Goal: Information Seeking & Learning: Learn about a topic

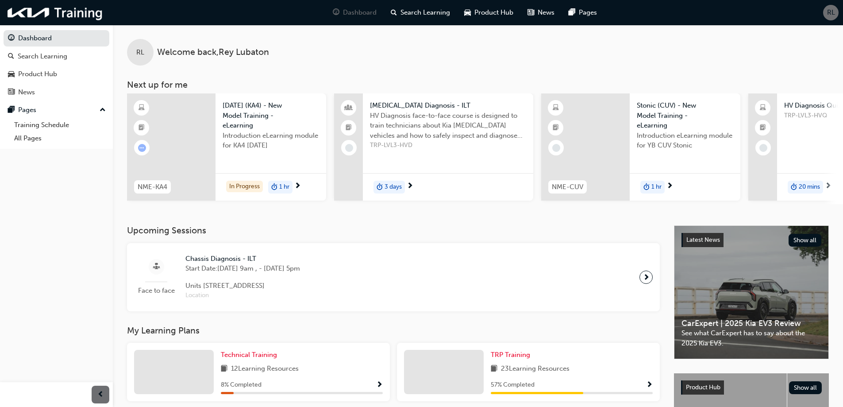
click at [429, 134] on span "HV Diagnosis face-to-face course is designed to train technicians about Kia [ME…" at bounding box center [448, 126] width 156 height 30
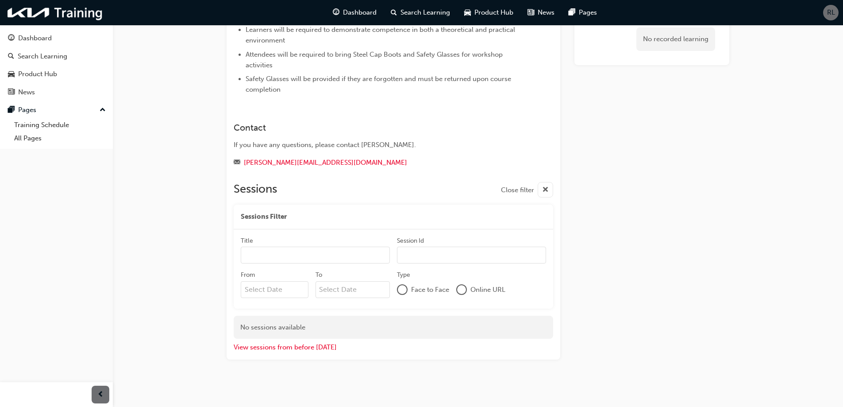
scroll to position [134, 0]
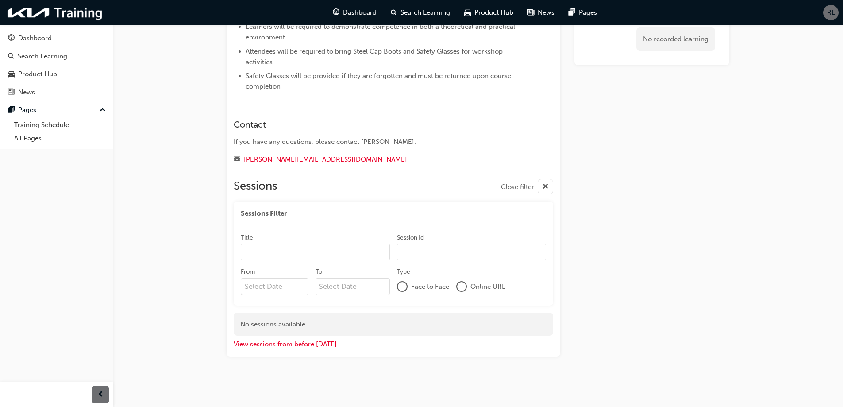
click at [297, 346] on button "View sessions from before [DATE]" at bounding box center [285, 344] width 103 height 10
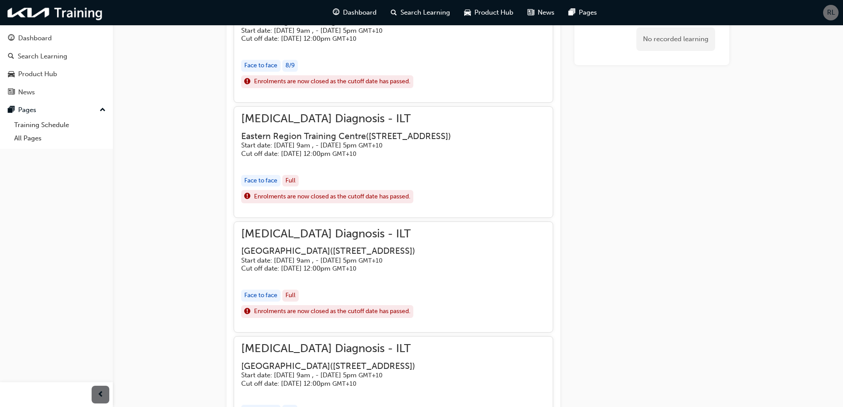
scroll to position [1265, 0]
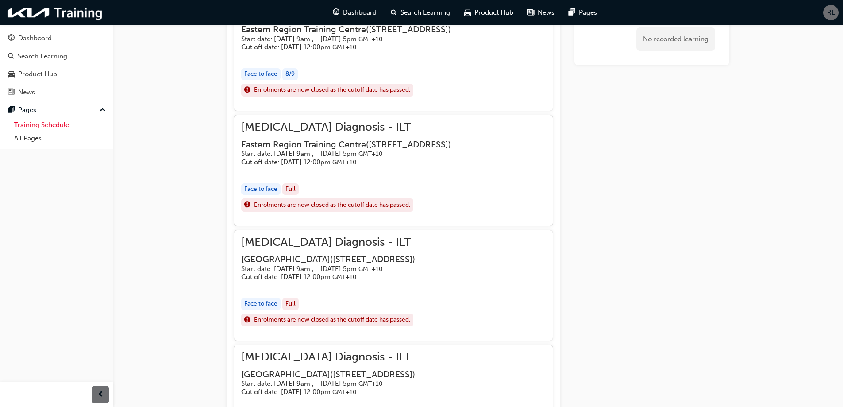
click at [62, 129] on link "Training Schedule" at bounding box center [60, 125] width 99 height 14
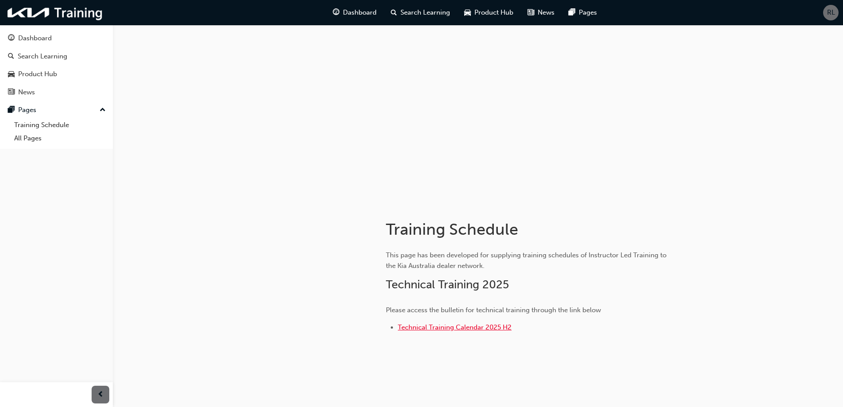
click at [438, 324] on span "Technical Training Calendar 2025 H2" at bounding box center [455, 327] width 114 height 8
click at [26, 39] on div "Dashboard" at bounding box center [35, 38] width 34 height 10
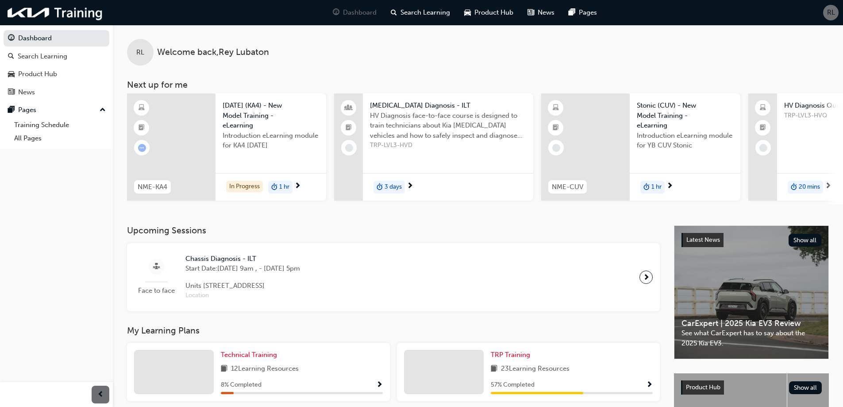
click at [830, 183] on span "next-icon" at bounding box center [828, 186] width 7 height 8
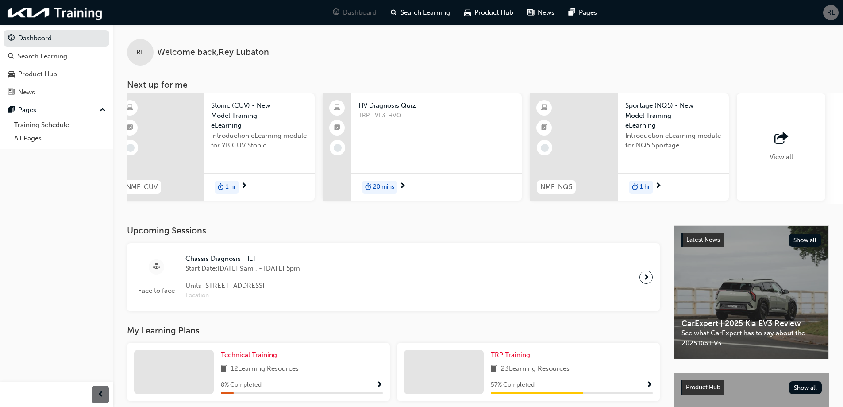
scroll to position [0, 431]
click at [778, 158] on span "View all" at bounding box center [775, 157] width 23 height 8
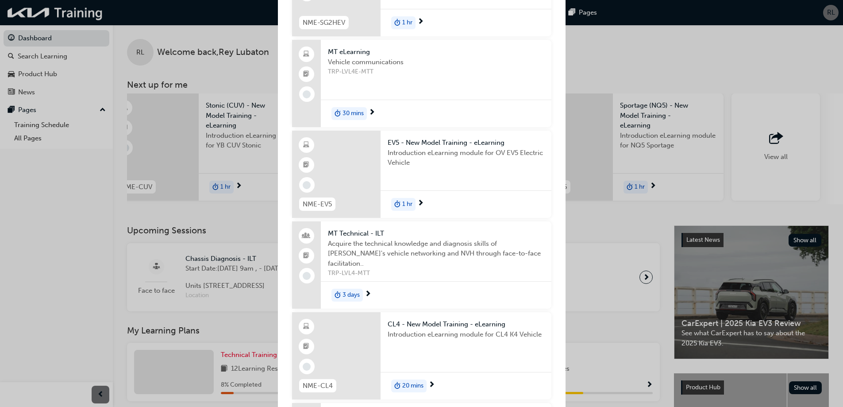
scroll to position [1062, 0]
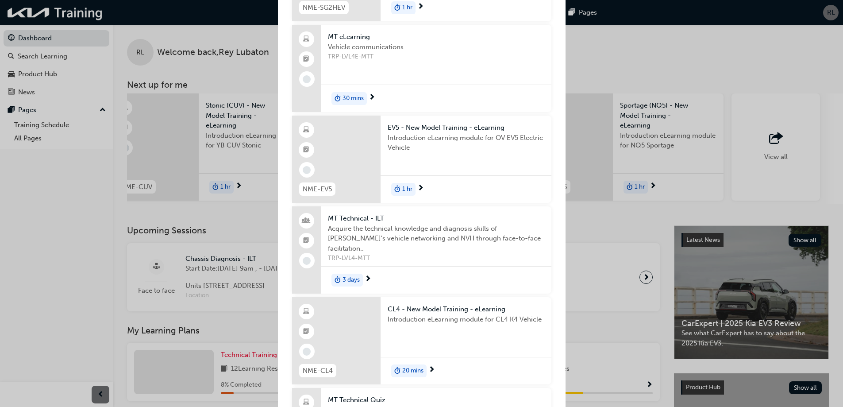
click at [408, 232] on span "Acquire the technical knowledge and diagnosis skills of [PERSON_NAME]'s vehicle…" at bounding box center [436, 238] width 216 height 30
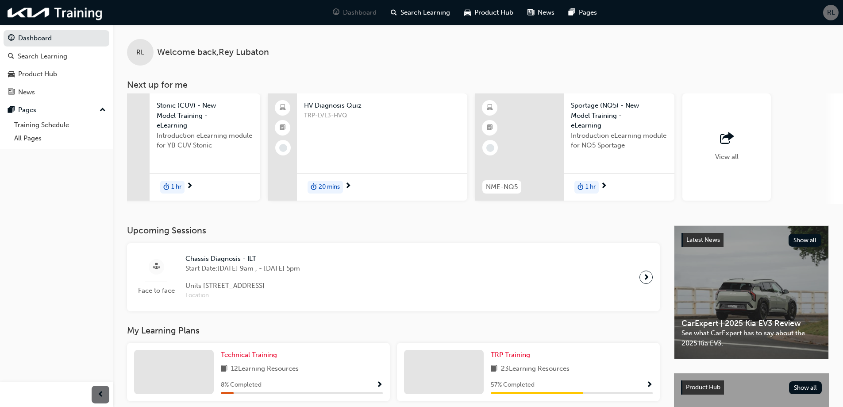
scroll to position [0, 525]
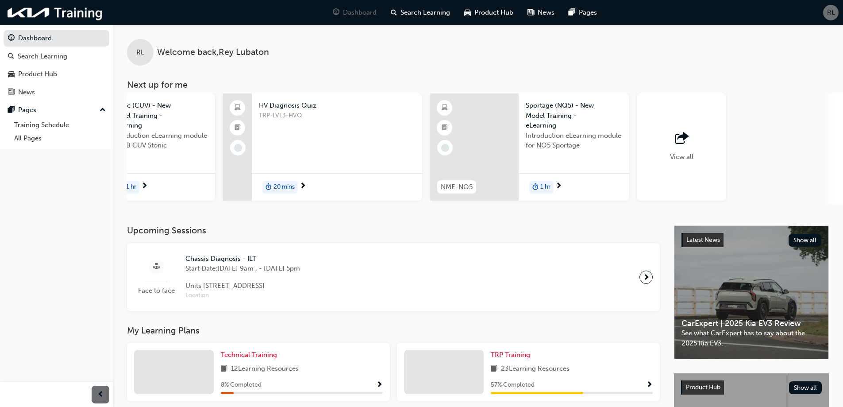
click at [695, 159] on div "View all" at bounding box center [681, 146] width 88 height 107
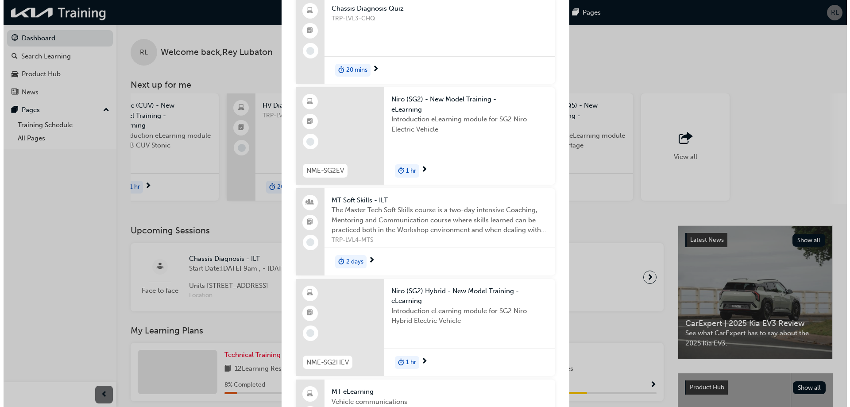
scroll to position [708, 0]
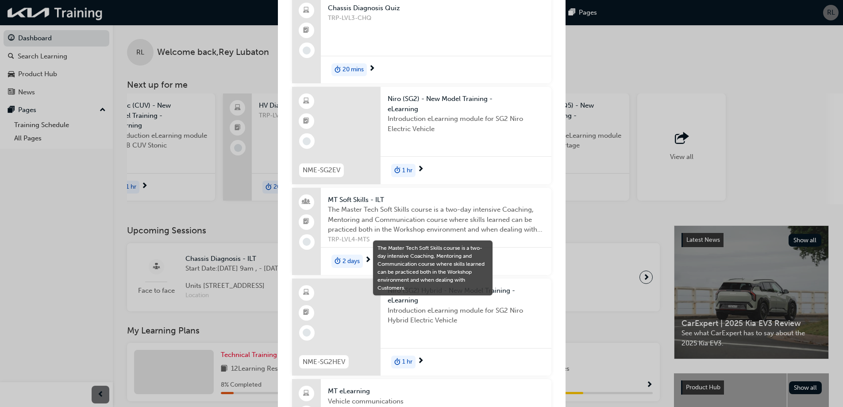
click at [370, 209] on span "The Master Tech Soft Skills course is a two-day intensive Coaching, Mentoring a…" at bounding box center [436, 219] width 216 height 30
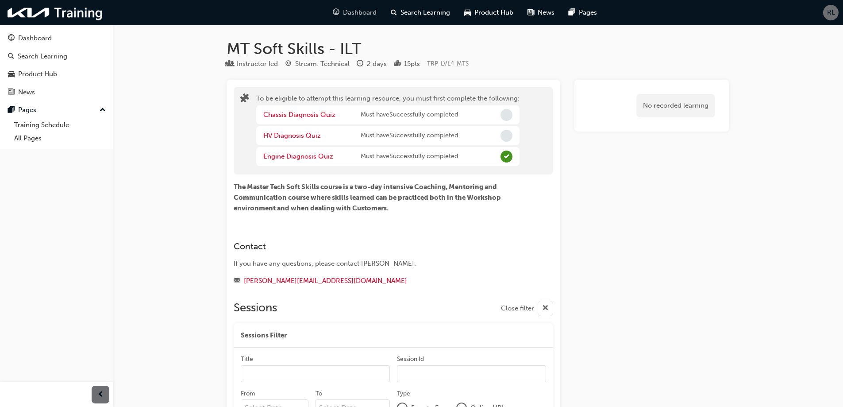
click at [350, 12] on span "Dashboard" at bounding box center [360, 13] width 34 height 10
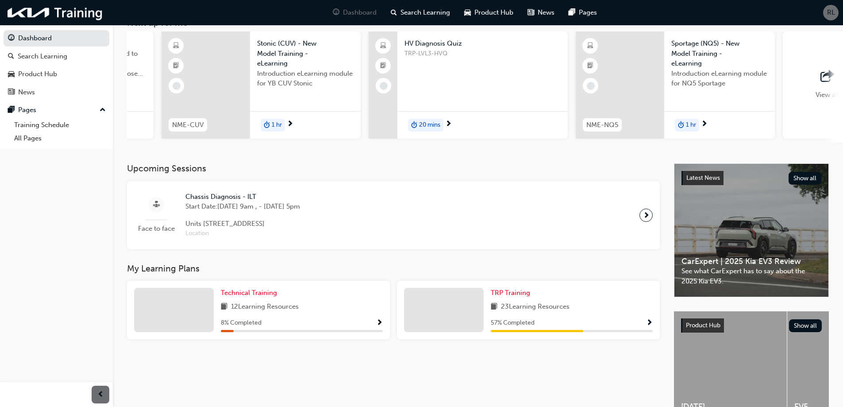
scroll to position [122, 0]
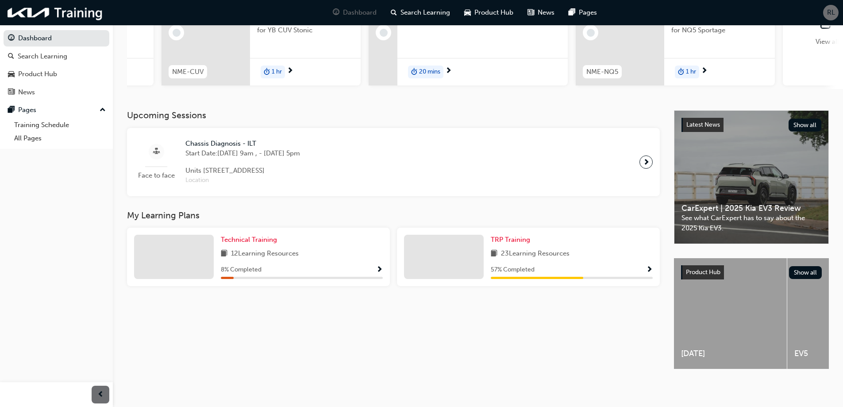
click at [647, 156] on span "next-icon" at bounding box center [646, 162] width 7 height 12
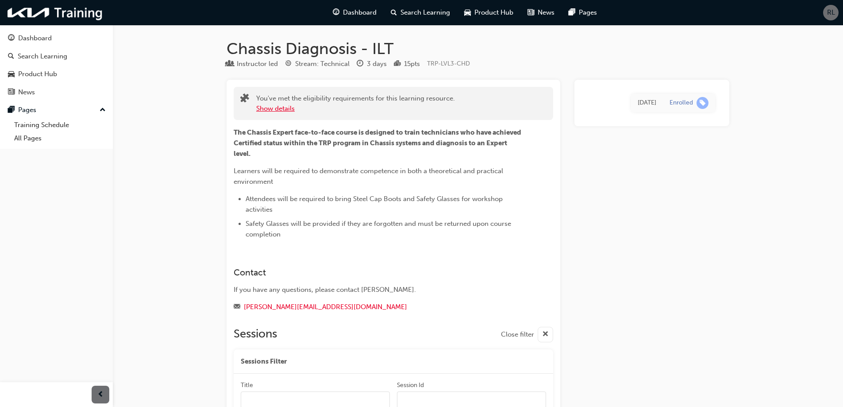
click at [279, 107] on button "Show details" at bounding box center [275, 109] width 38 height 10
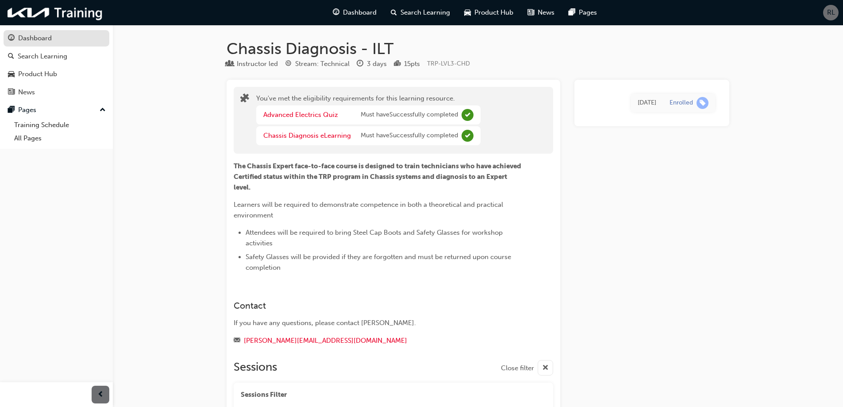
click at [38, 37] on div "Dashboard" at bounding box center [35, 38] width 34 height 10
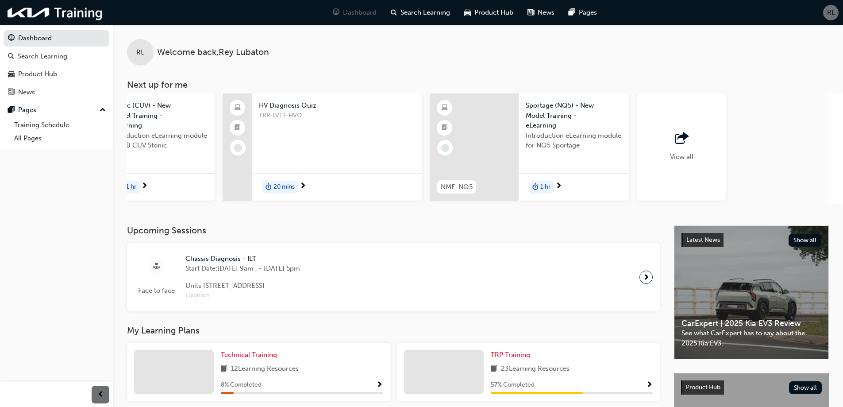
click at [691, 150] on div "View all" at bounding box center [681, 146] width 23 height 29
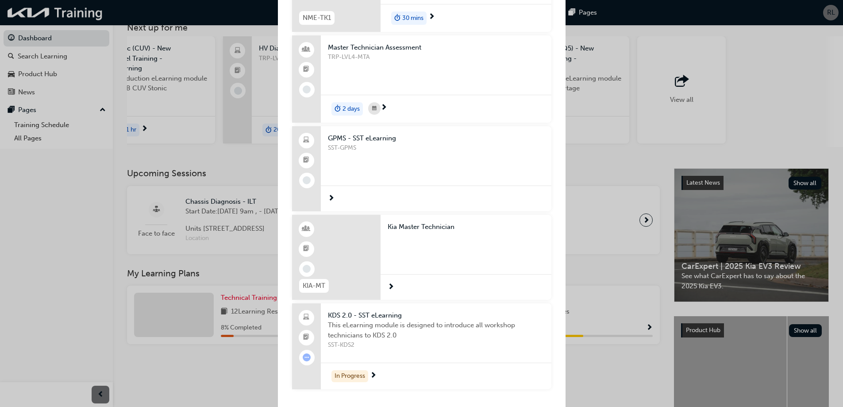
scroll to position [122, 0]
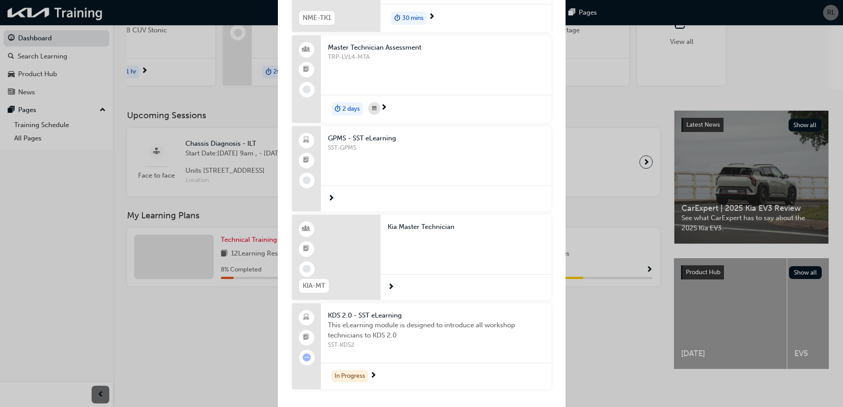
click at [337, 253] on div "Next up for me" at bounding box center [336, 257] width 88 height 85
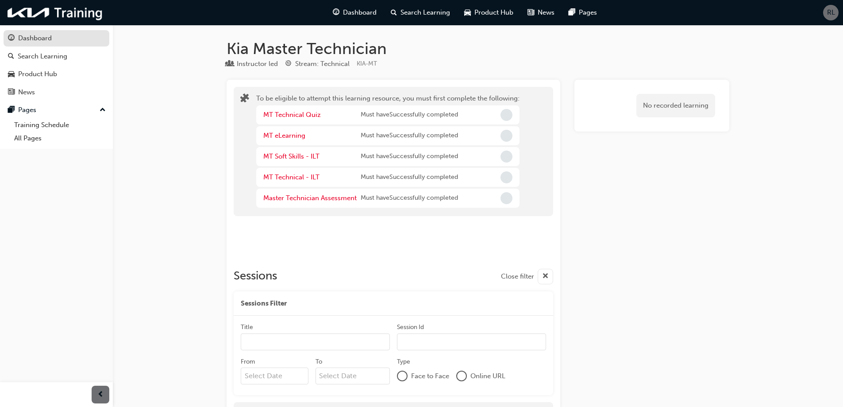
click at [46, 39] on div "Dashboard" at bounding box center [35, 38] width 34 height 10
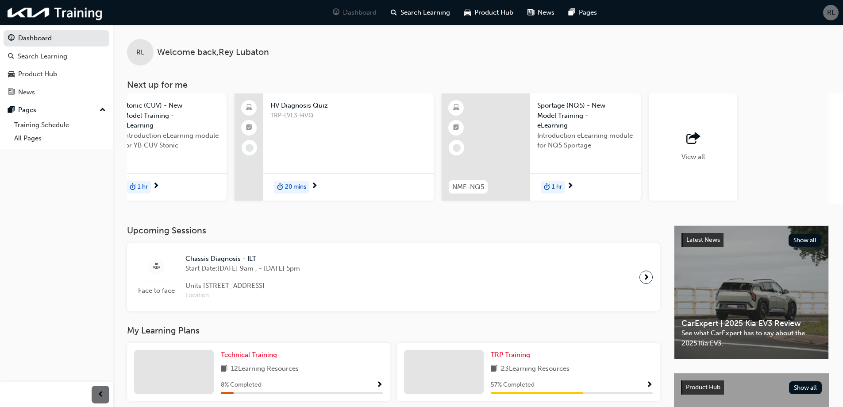
scroll to position [0, 525]
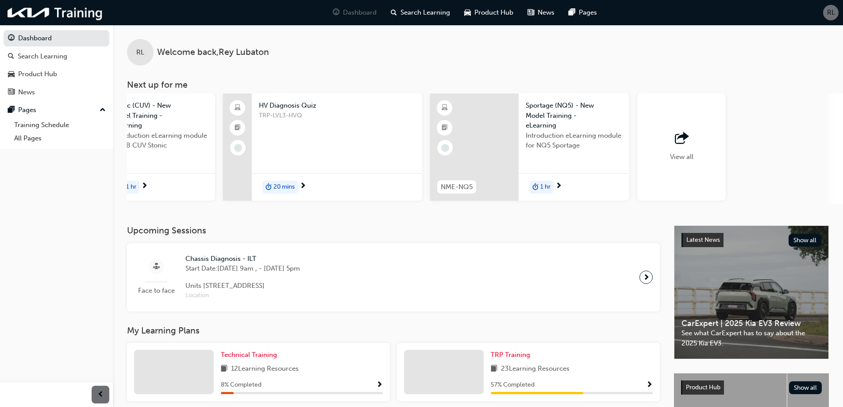
click at [662, 135] on div "View all" at bounding box center [681, 146] width 88 height 107
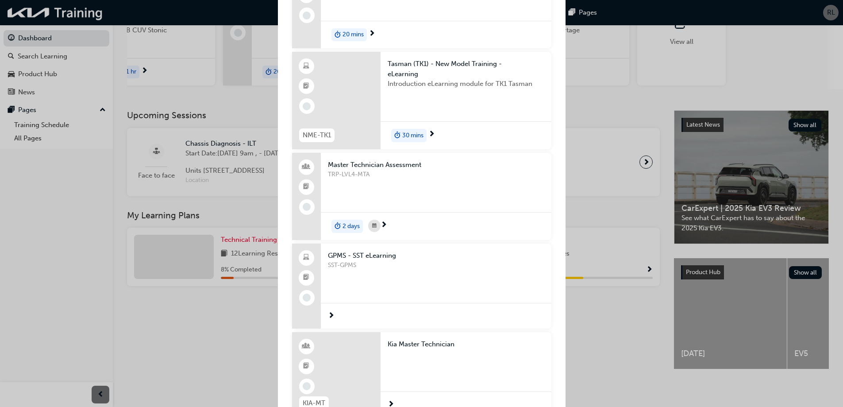
scroll to position [1473, 0]
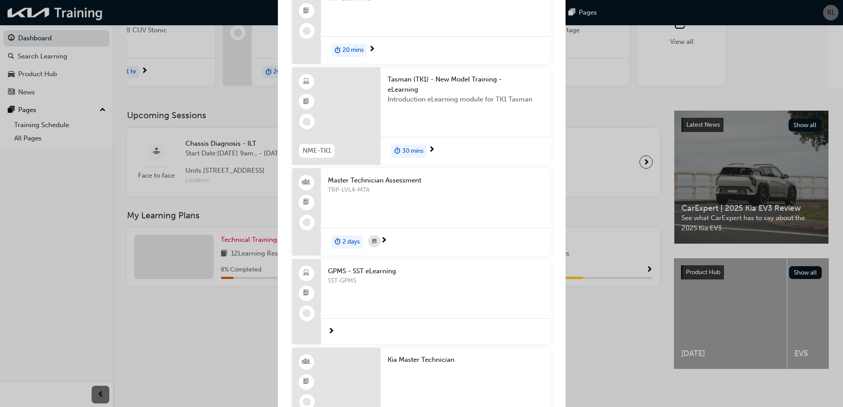
click at [397, 185] on span "TRP-LVL4-MTA" at bounding box center [436, 190] width 216 height 10
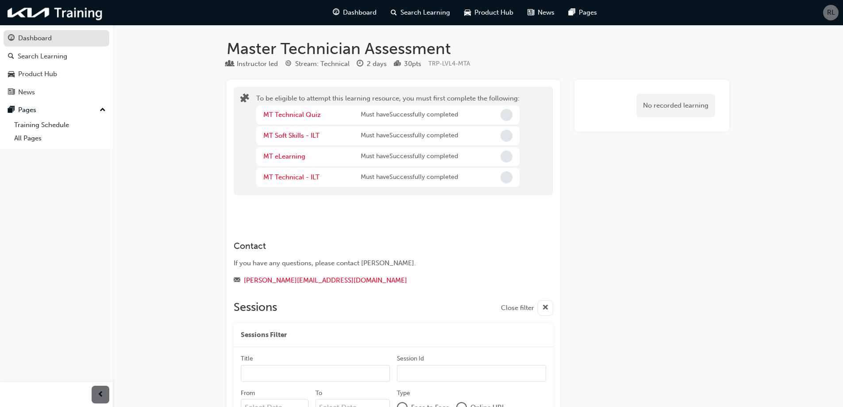
click at [67, 38] on div "Dashboard" at bounding box center [56, 38] width 97 height 11
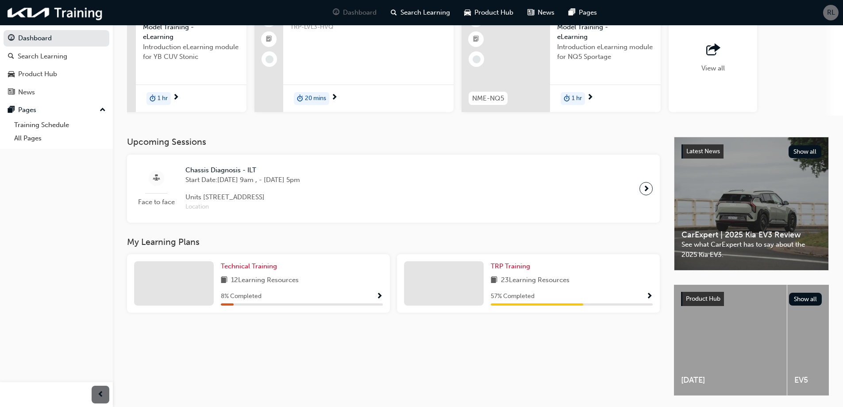
scroll to position [0, 507]
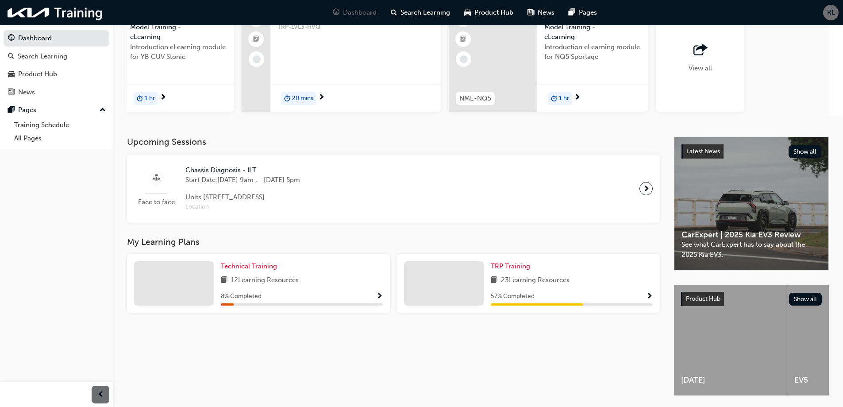
click at [721, 81] on div "View all" at bounding box center [700, 58] width 88 height 107
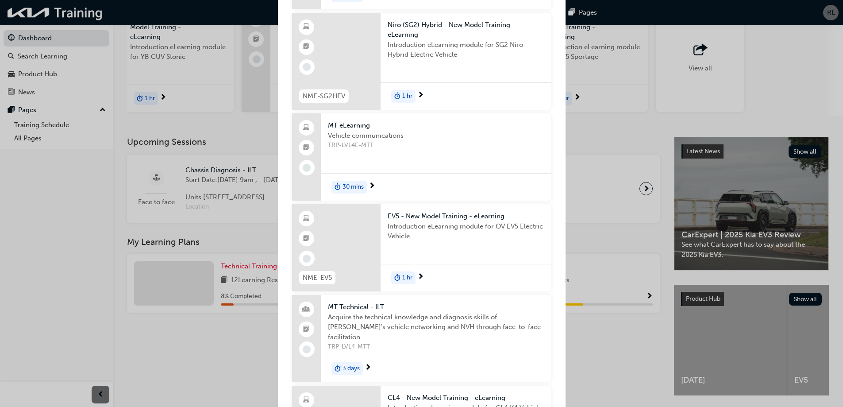
scroll to position [1195, 0]
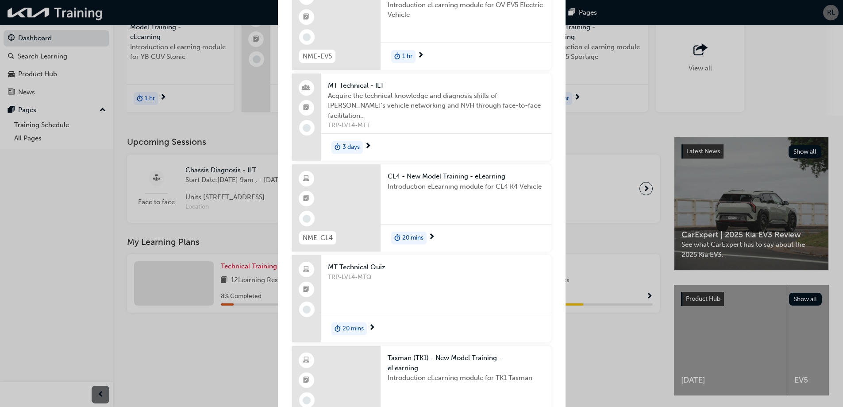
click at [388, 96] on span "Acquire the technical knowledge and diagnosis skills of [PERSON_NAME]'s vehicle…" at bounding box center [436, 106] width 216 height 30
